Goal: Check status: Check status

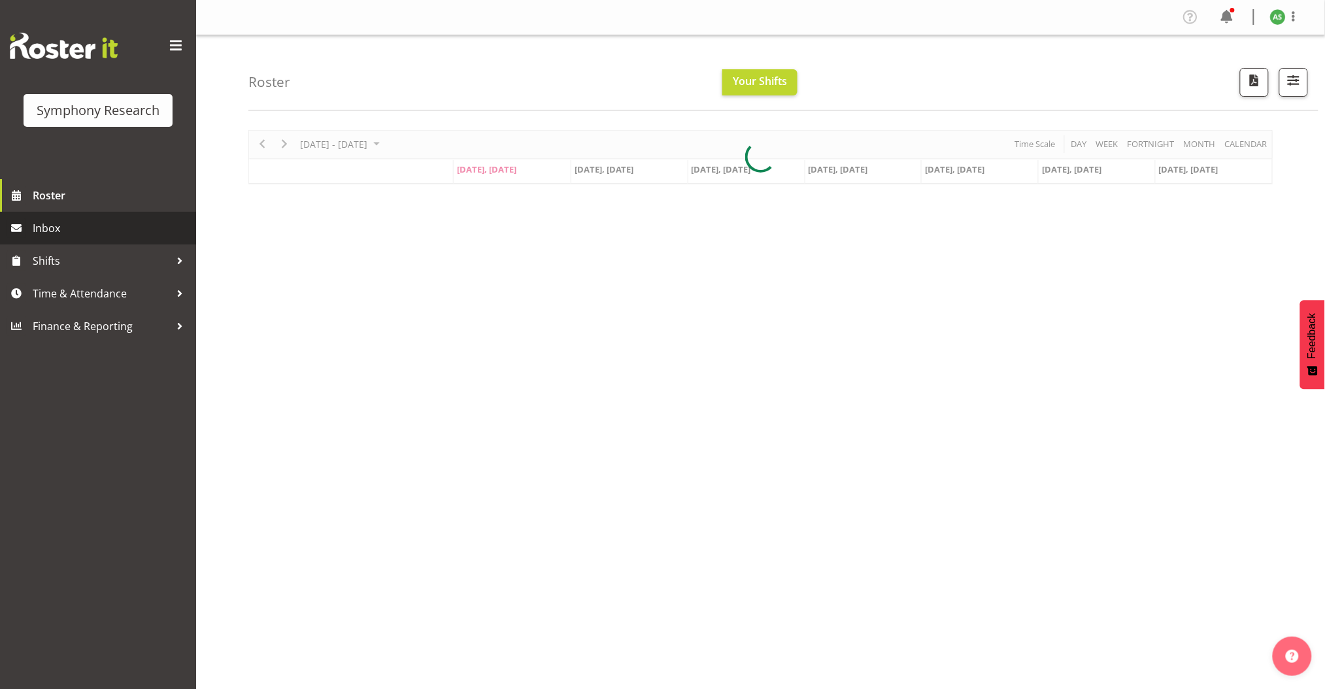
click at [133, 228] on span "Inbox" at bounding box center [111, 228] width 157 height 20
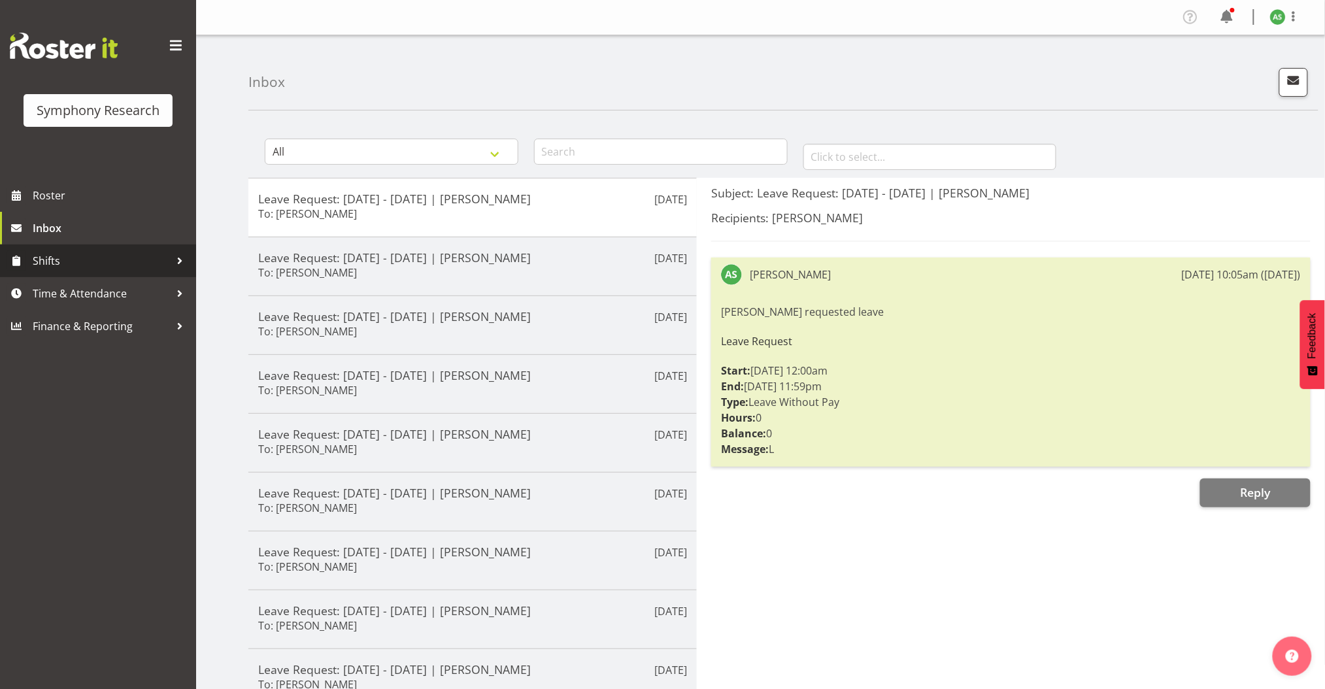
click at [109, 267] on span "Shifts" at bounding box center [101, 261] width 137 height 20
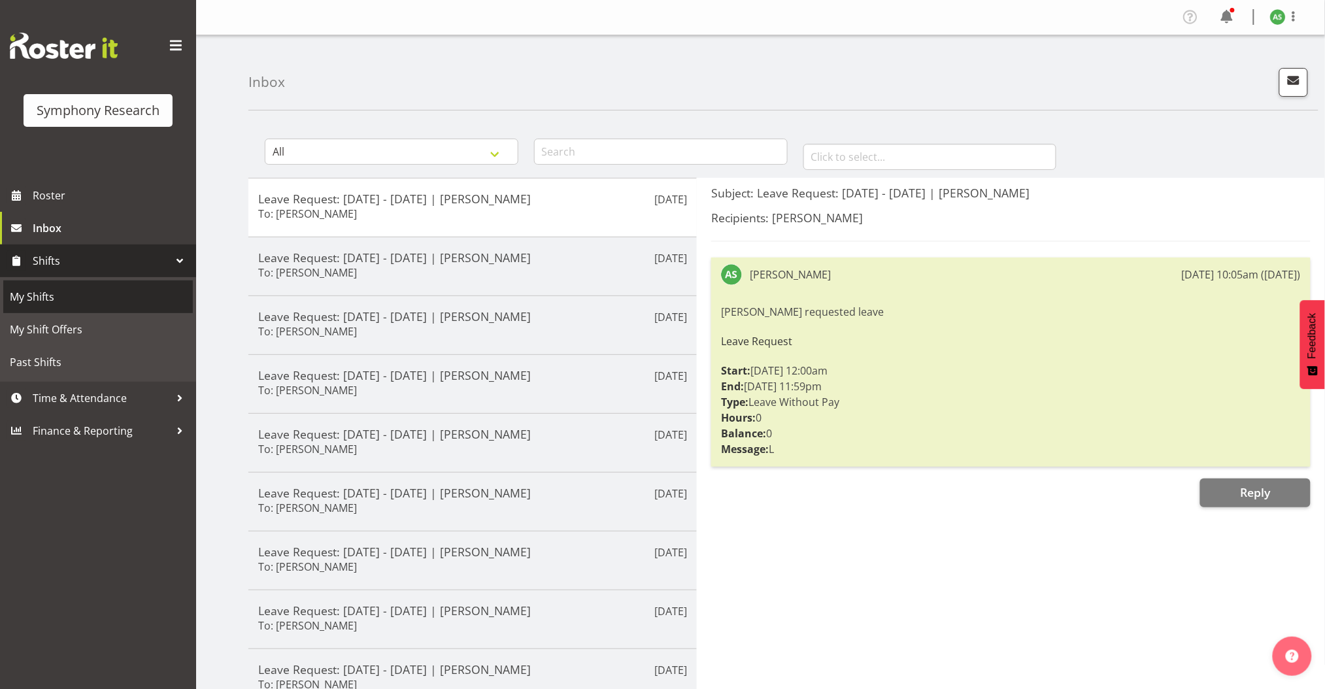
click at [95, 288] on span "My Shifts" at bounding box center [98, 297] width 177 height 20
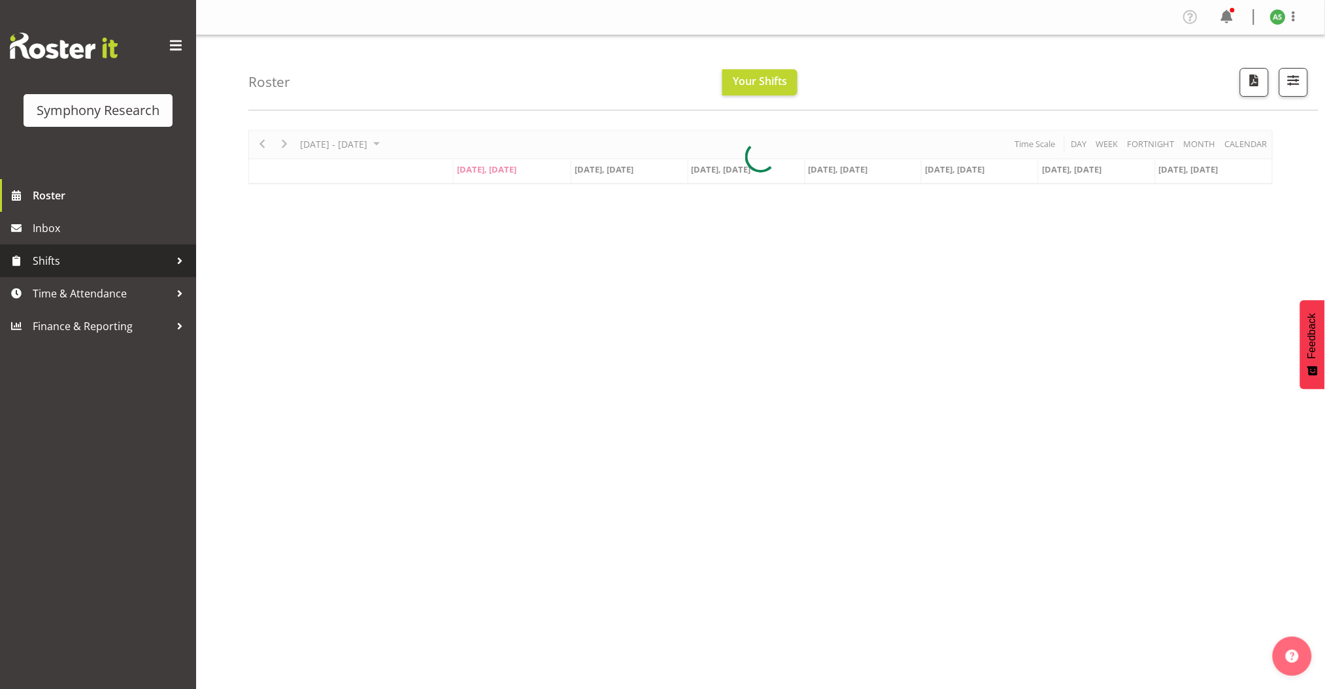
click at [112, 269] on span "Shifts" at bounding box center [101, 261] width 137 height 20
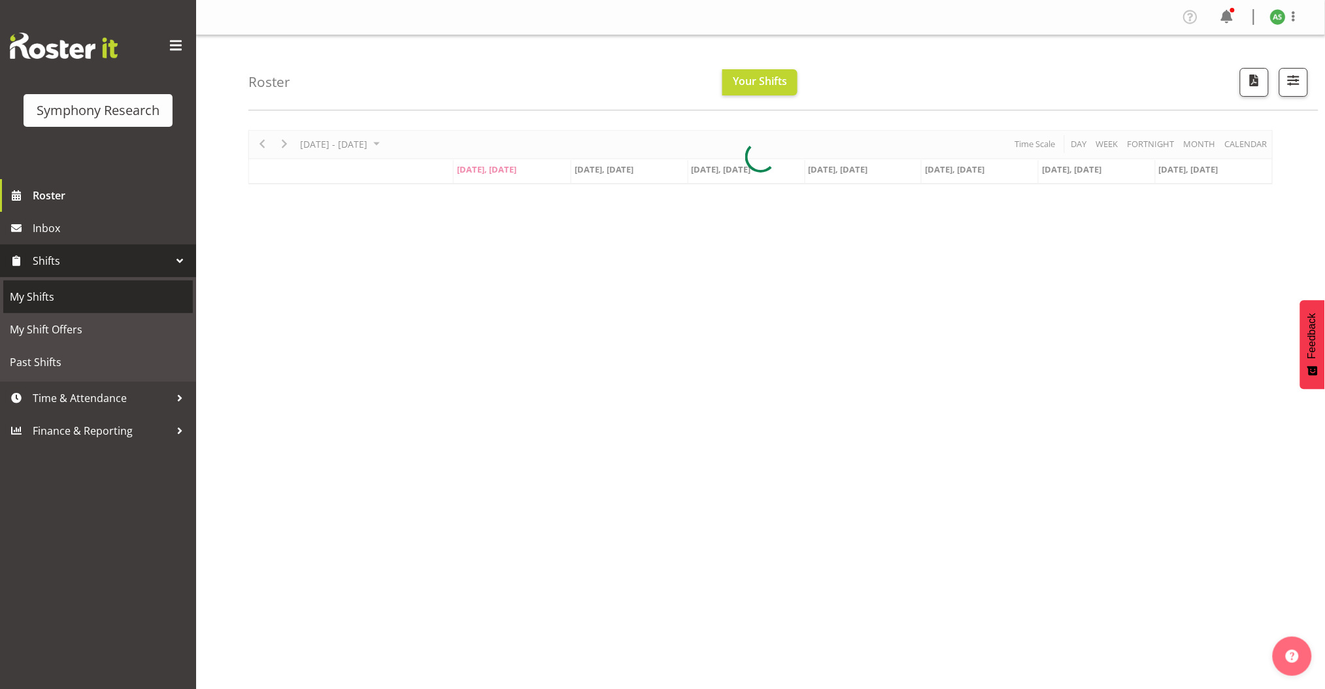
click at [96, 307] on span "My Shifts" at bounding box center [98, 297] width 177 height 20
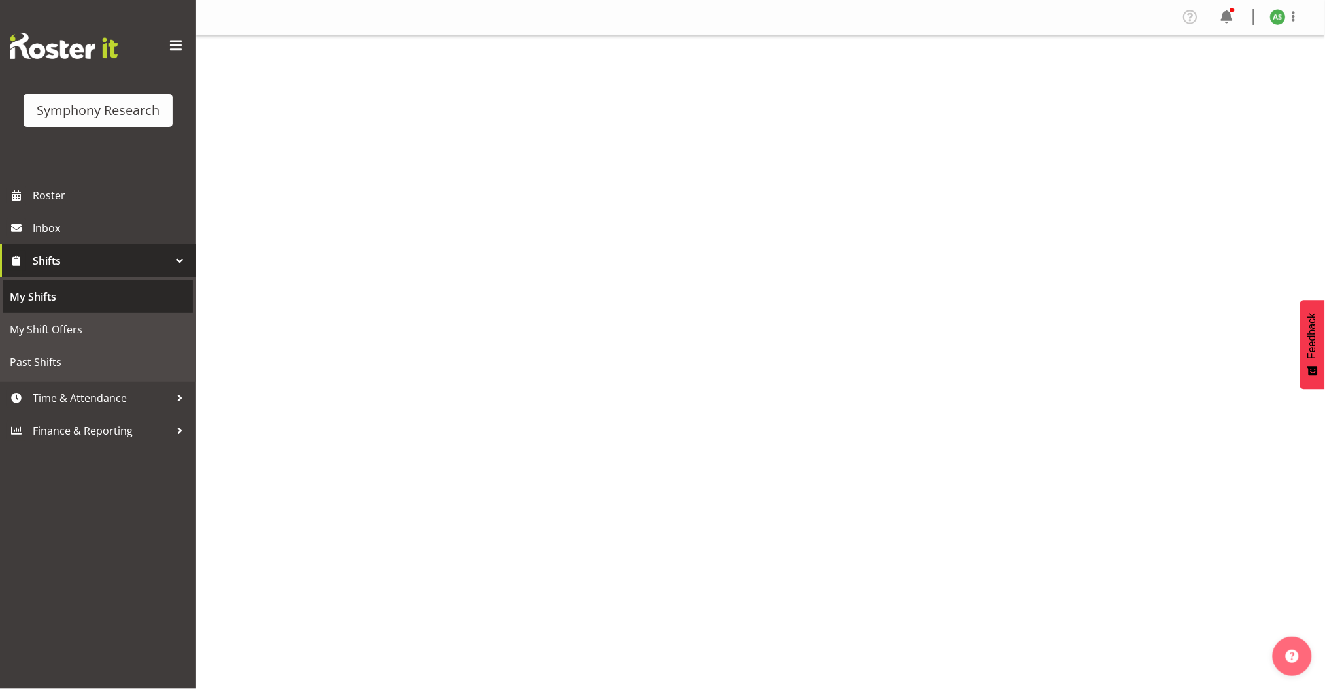
click at [61, 300] on span "My Shifts" at bounding box center [98, 297] width 177 height 20
click at [61, 299] on span "My Shifts" at bounding box center [98, 297] width 177 height 20
click at [51, 300] on span "My Shifts" at bounding box center [98, 297] width 177 height 20
